Goal: Information Seeking & Learning: Learn about a topic

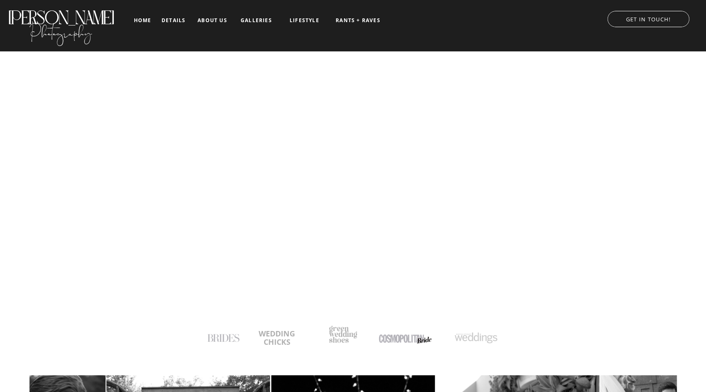
click at [250, 22] on nav "galleries" at bounding box center [256, 21] width 35 height 6
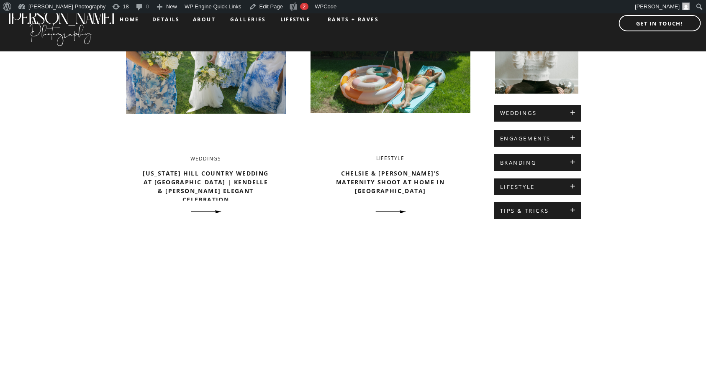
scroll to position [398, 0]
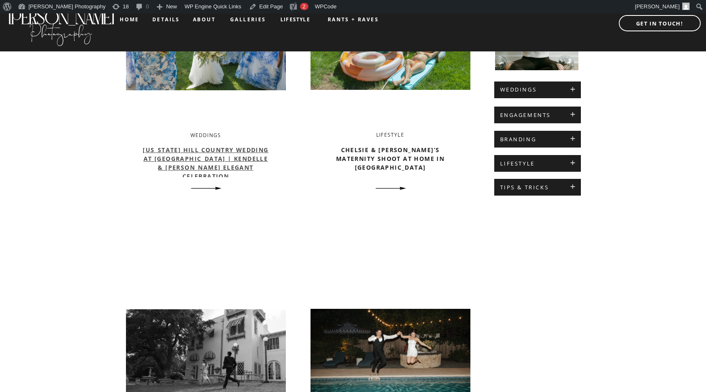
click at [233, 156] on link "[US_STATE] Hill Country Wedding at [GEOGRAPHIC_DATA] | Kendelle & [PERSON_NAME]…" at bounding box center [205, 163] width 125 height 34
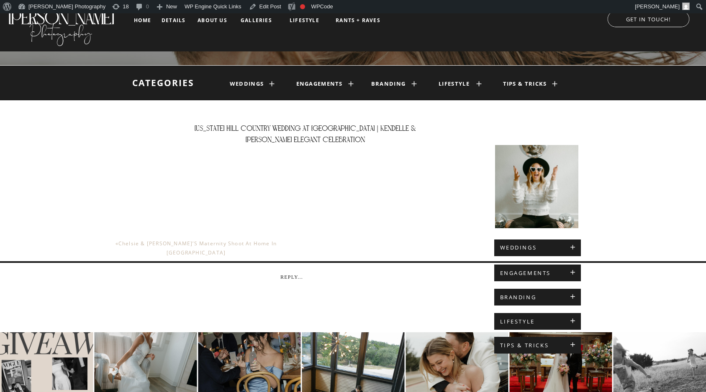
scroll to position [113, 0]
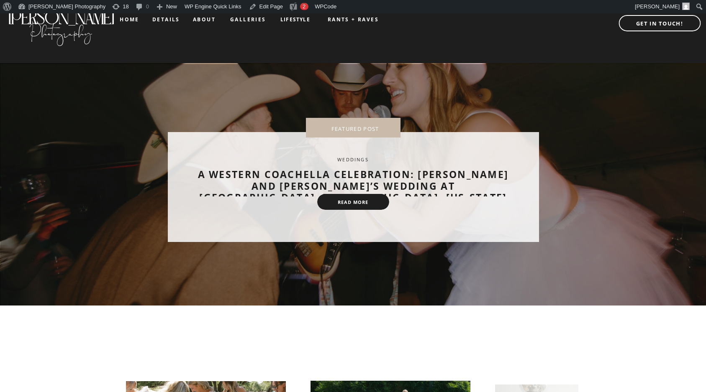
scroll to position [398, 0]
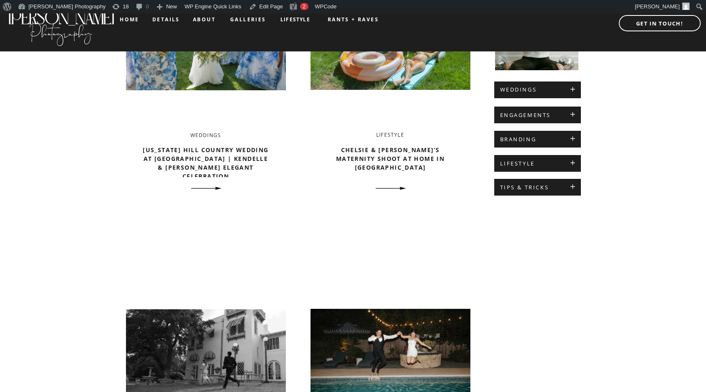
click at [207, 154] on h2 "[US_STATE] Hill Country Wedding at [GEOGRAPHIC_DATA] | Kendelle & [PERSON_NAME]…" at bounding box center [205, 162] width 131 height 32
click at [206, 148] on link "[US_STATE] Hill Country Wedding at [GEOGRAPHIC_DATA] | Kendelle & [PERSON_NAME]…" at bounding box center [205, 163] width 125 height 34
